Goal: Use online tool/utility: Utilize a website feature to perform a specific function

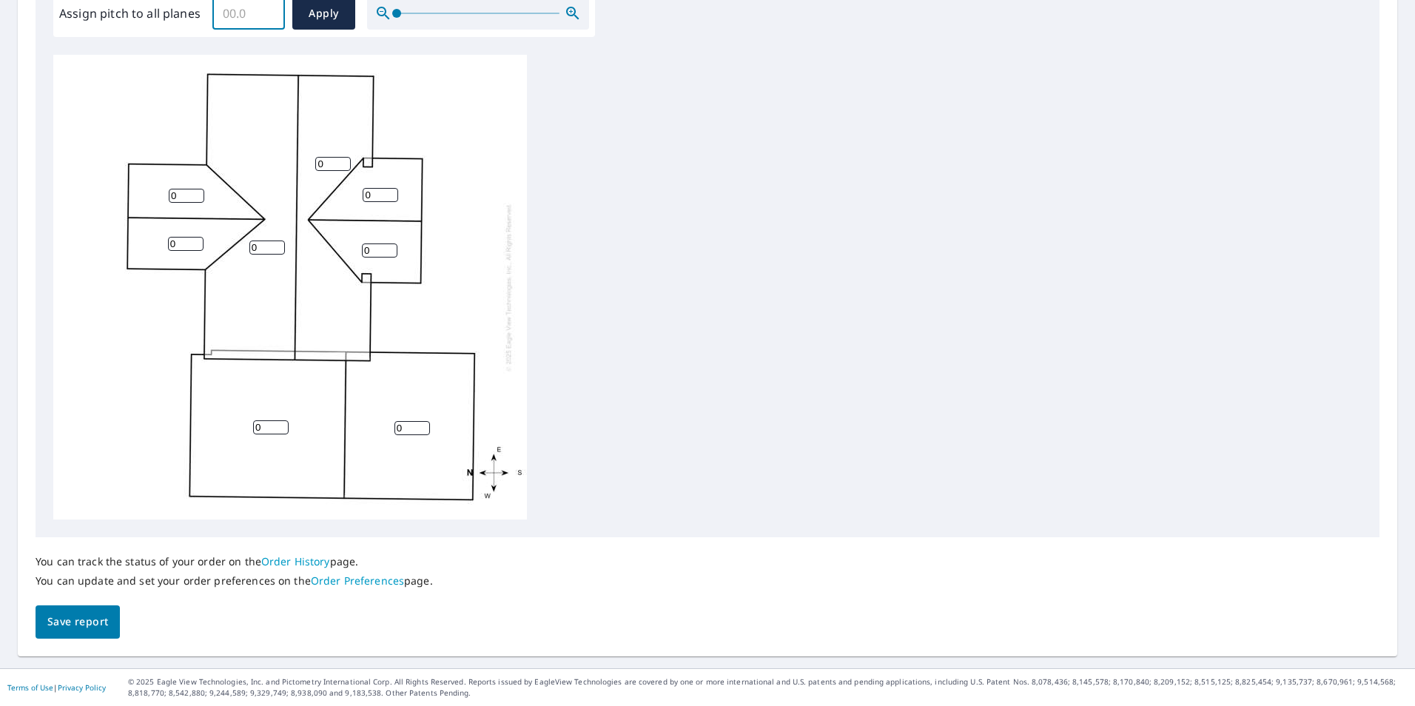
click at [248, 16] on input "Assign pitch to all planes" at bounding box center [248, 13] width 73 height 41
type input "6.0"
click at [329, 21] on span "Apply" at bounding box center [323, 13] width 39 height 18
type input "6.0"
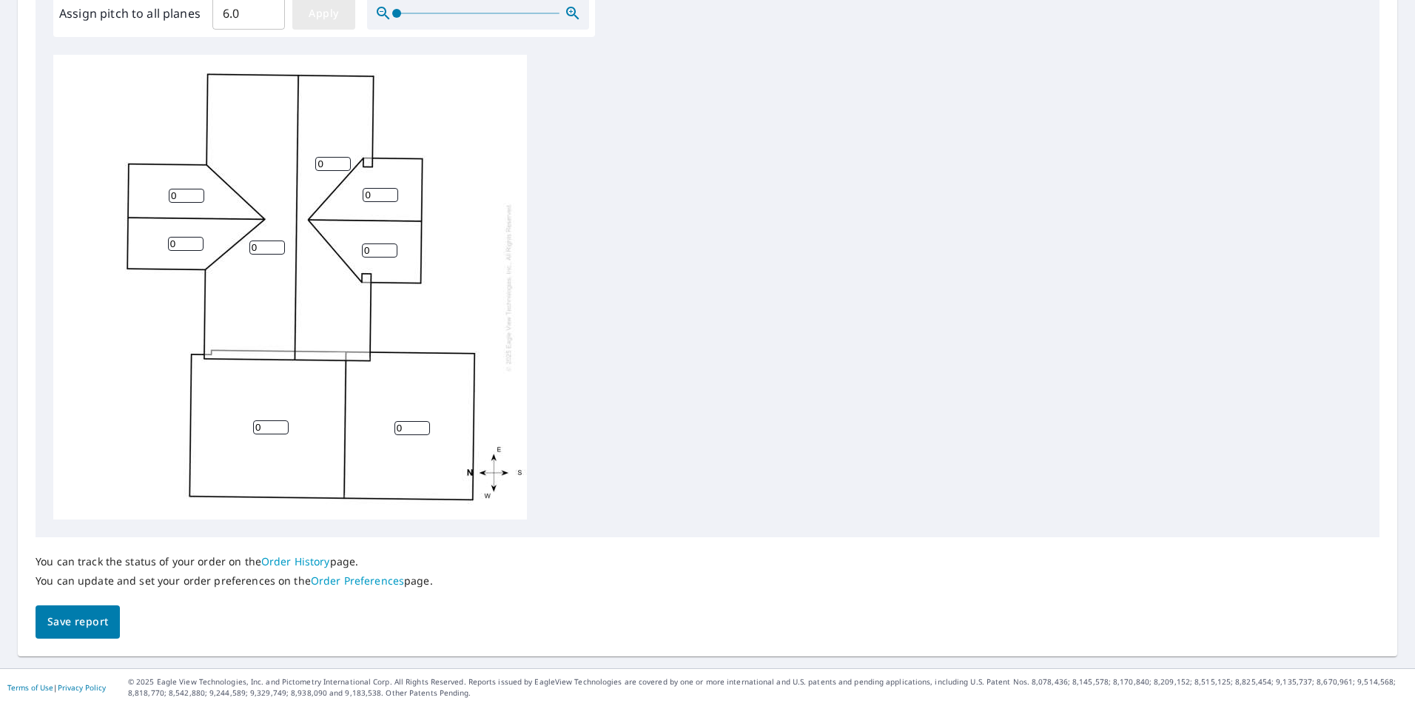
type input "6.0"
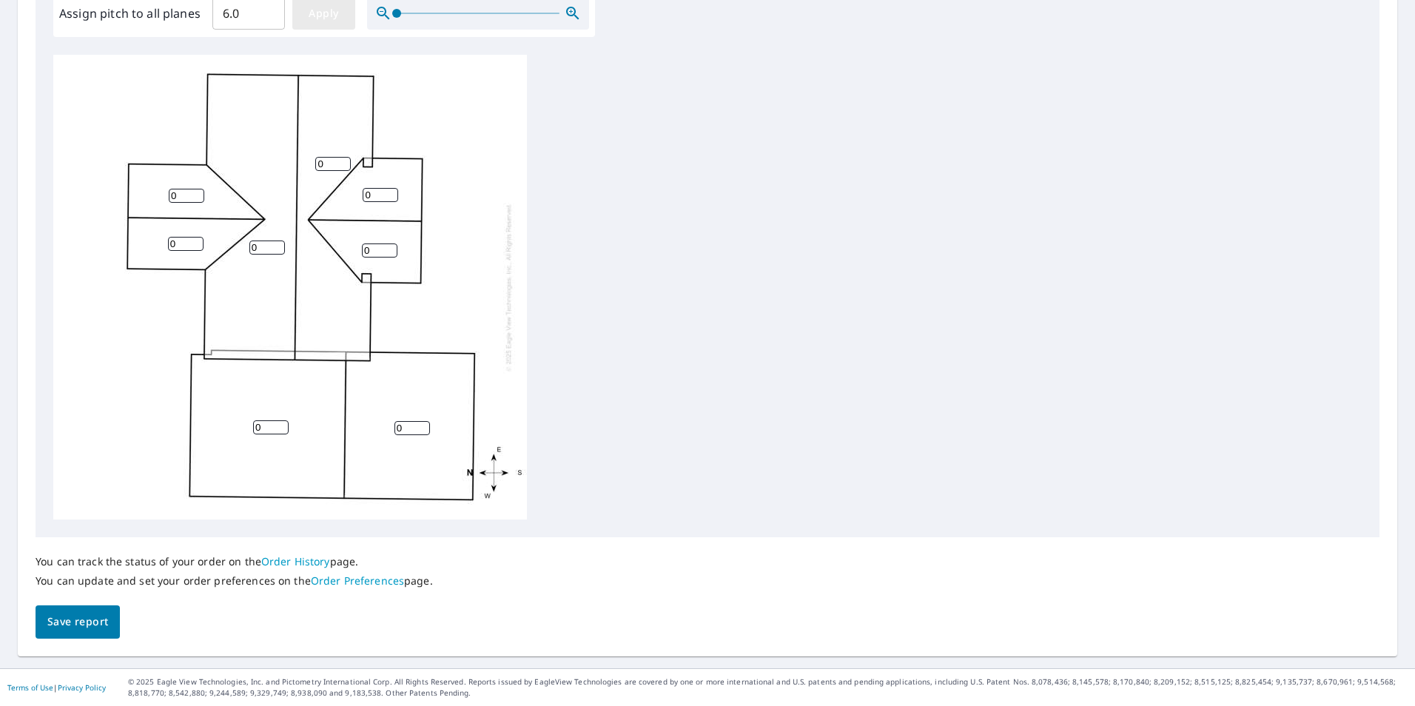
type input "6.0"
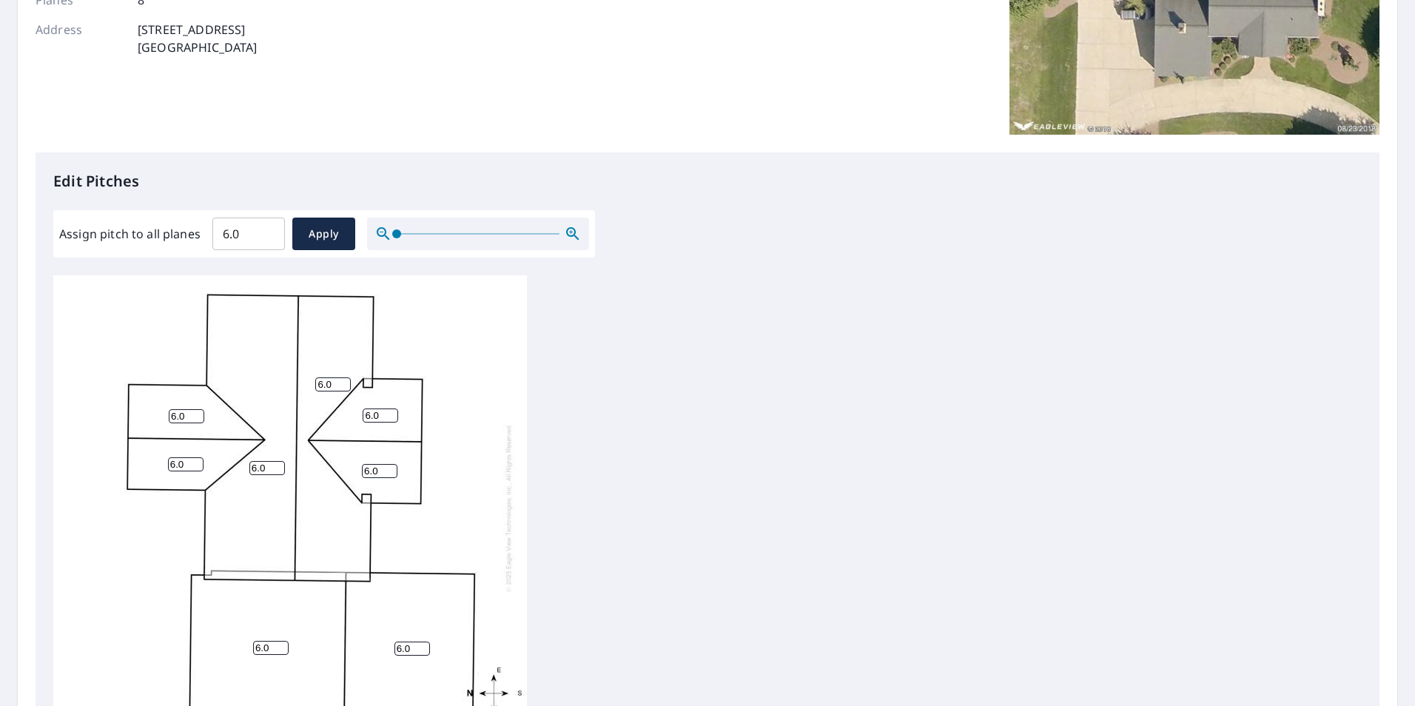
scroll to position [243, 0]
click at [330, 246] on button "Apply" at bounding box center [323, 235] width 63 height 33
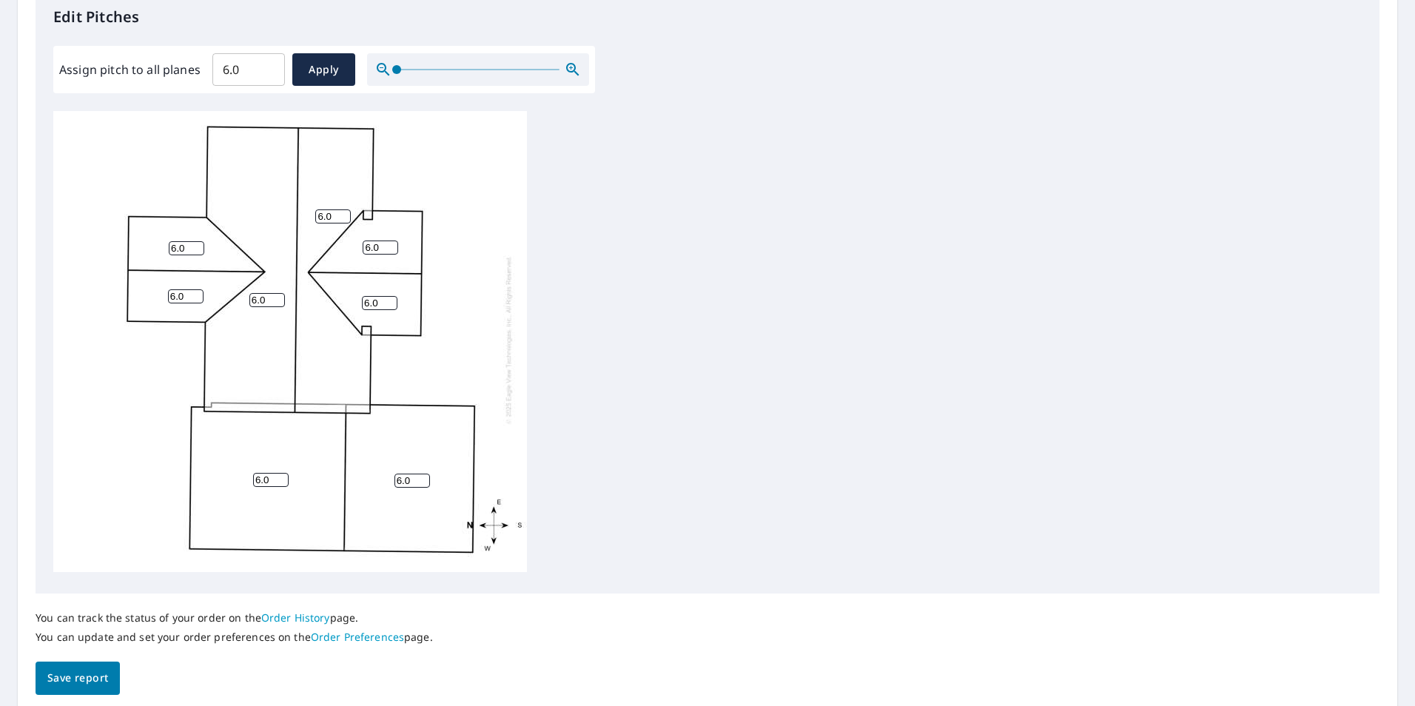
scroll to position [465, 0]
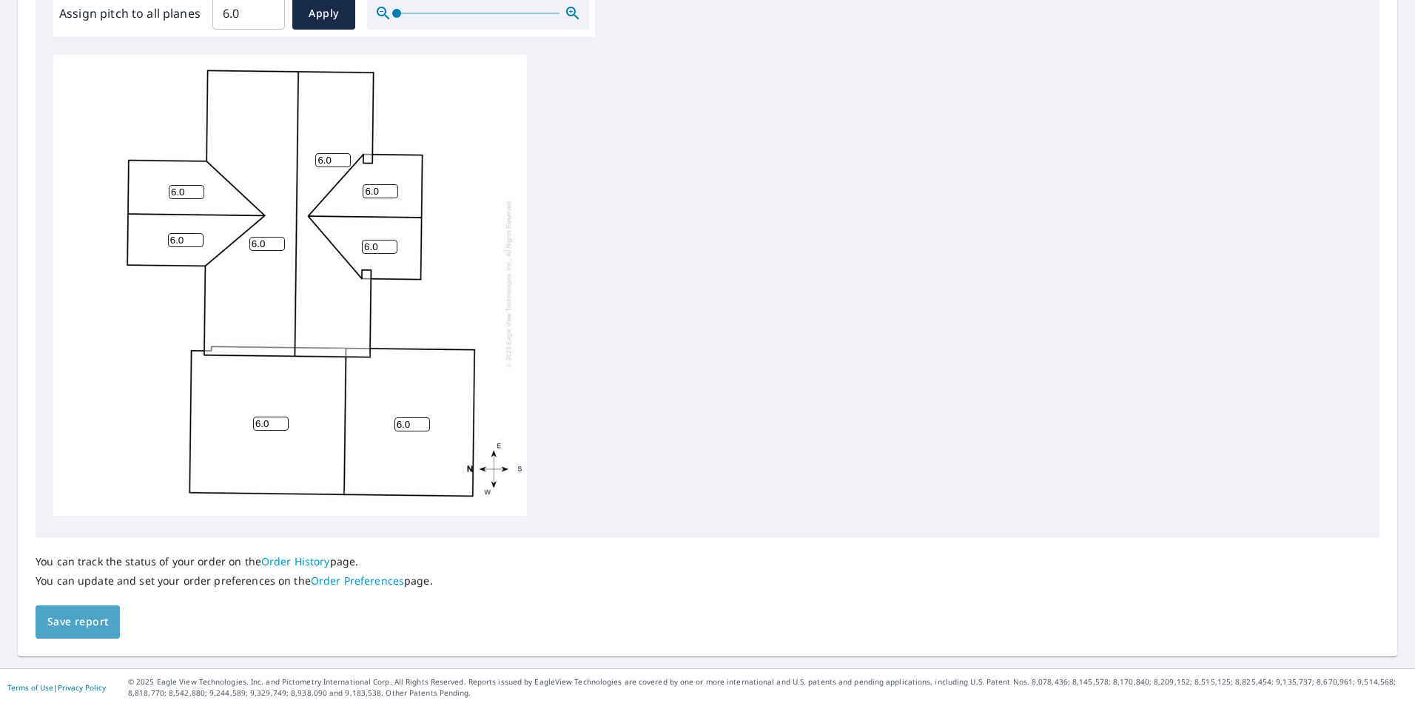
click at [81, 624] on span "Save report" at bounding box center [77, 622] width 61 height 18
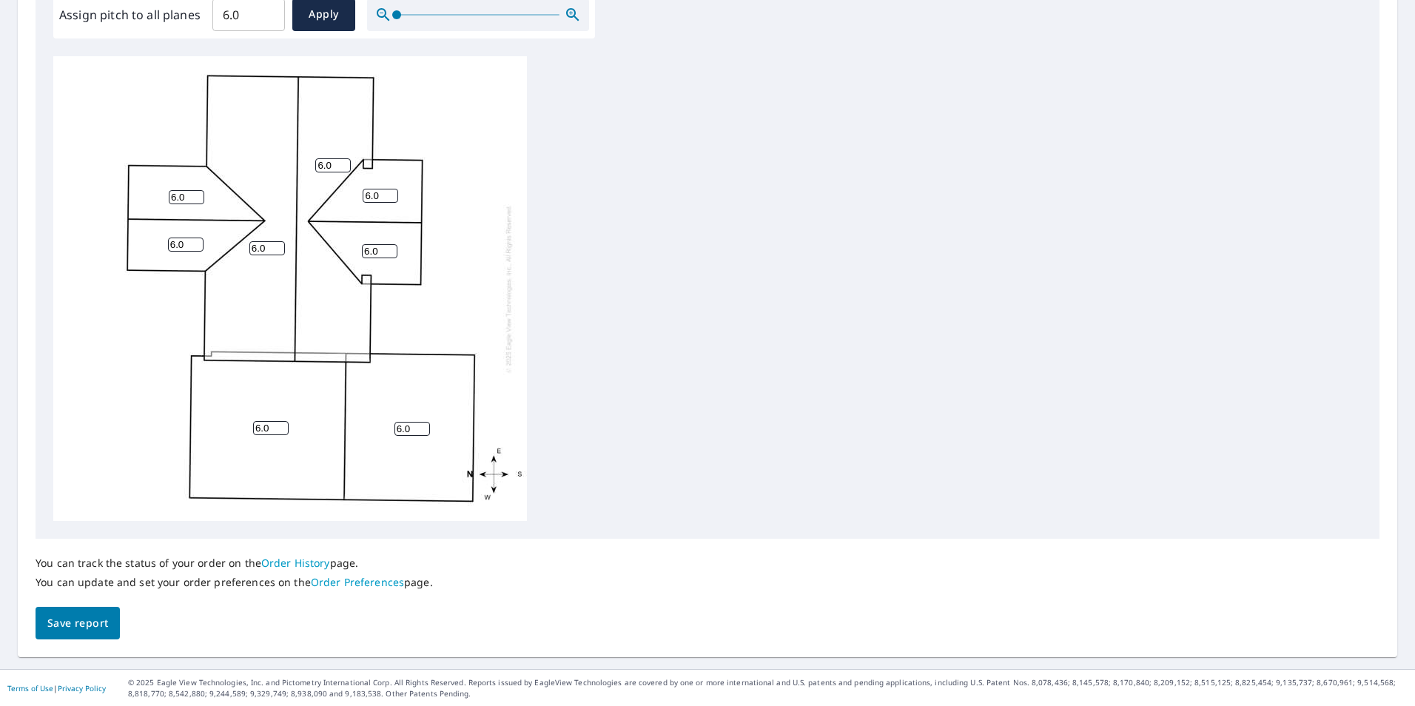
scroll to position [0, 0]
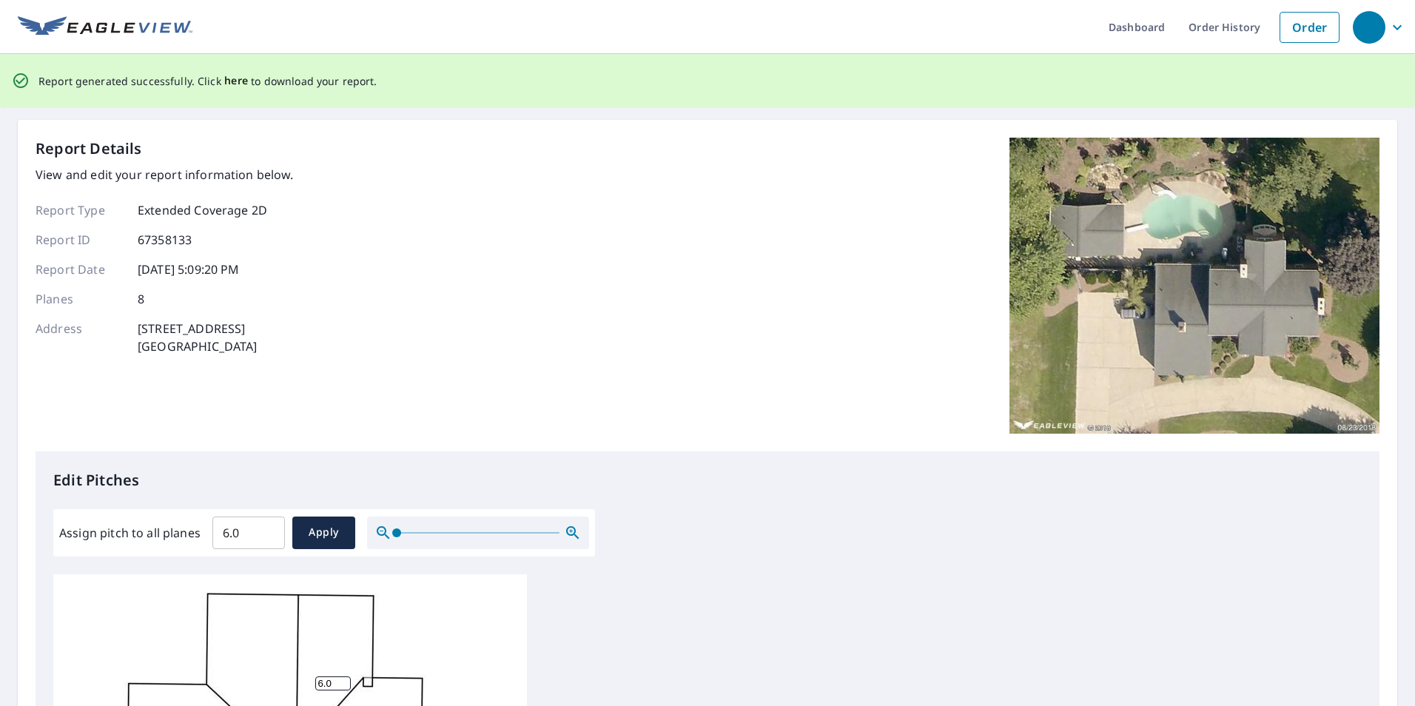
drag, startPoint x: 227, startPoint y: 81, endPoint x: 238, endPoint y: 81, distance: 11.1
click at [227, 81] on span "here" at bounding box center [236, 81] width 24 height 18
